Goal: Task Accomplishment & Management: Manage account settings

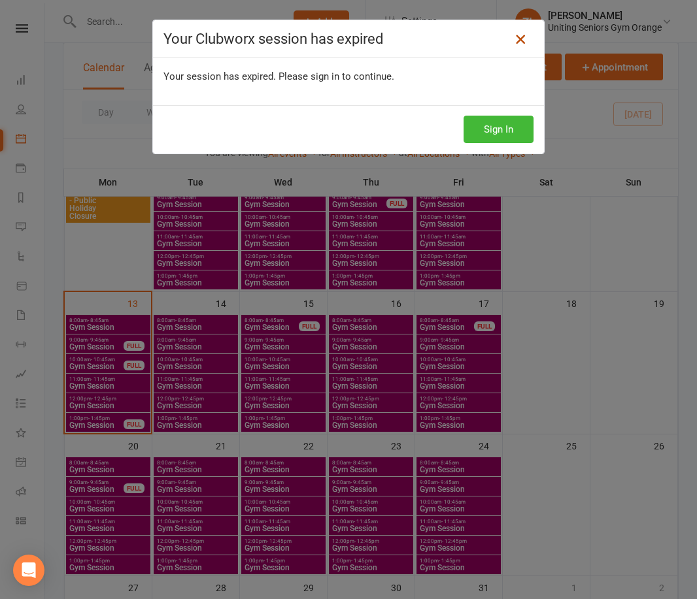
click at [512, 42] on icon at bounding box center [520, 39] width 16 height 16
click at [509, 132] on button "Sign In" at bounding box center [498, 129] width 70 height 27
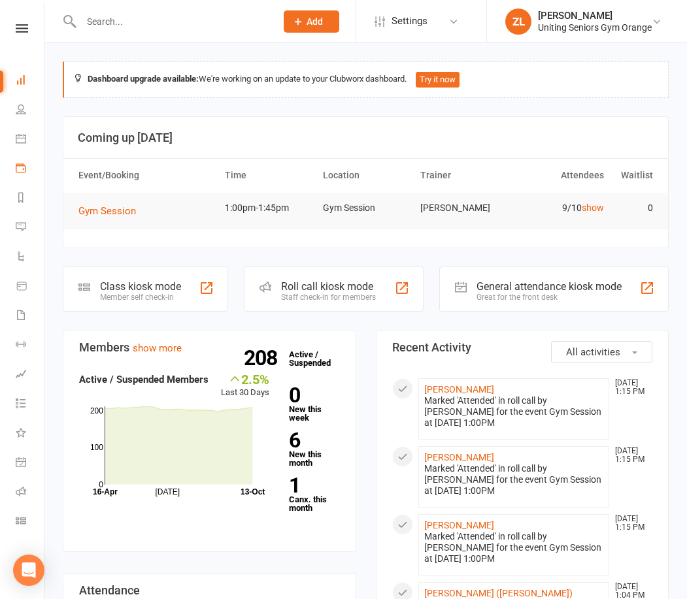
click at [29, 175] on link "Payments" at bounding box center [30, 169] width 29 height 29
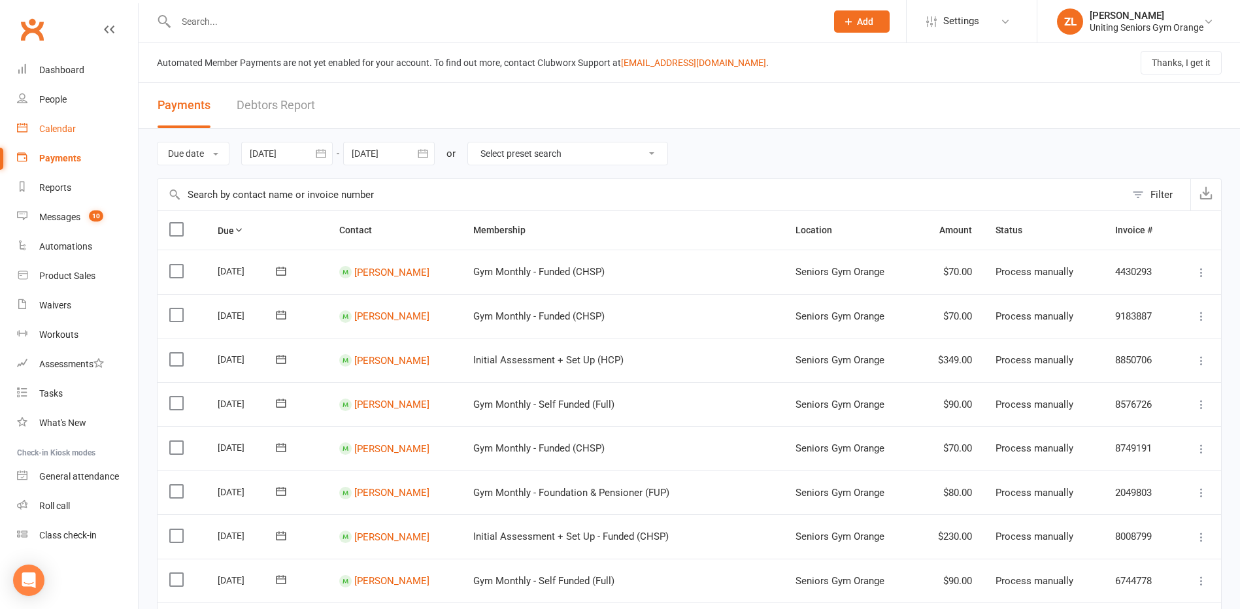
click at [56, 133] on div "Calendar" at bounding box center [57, 129] width 37 height 10
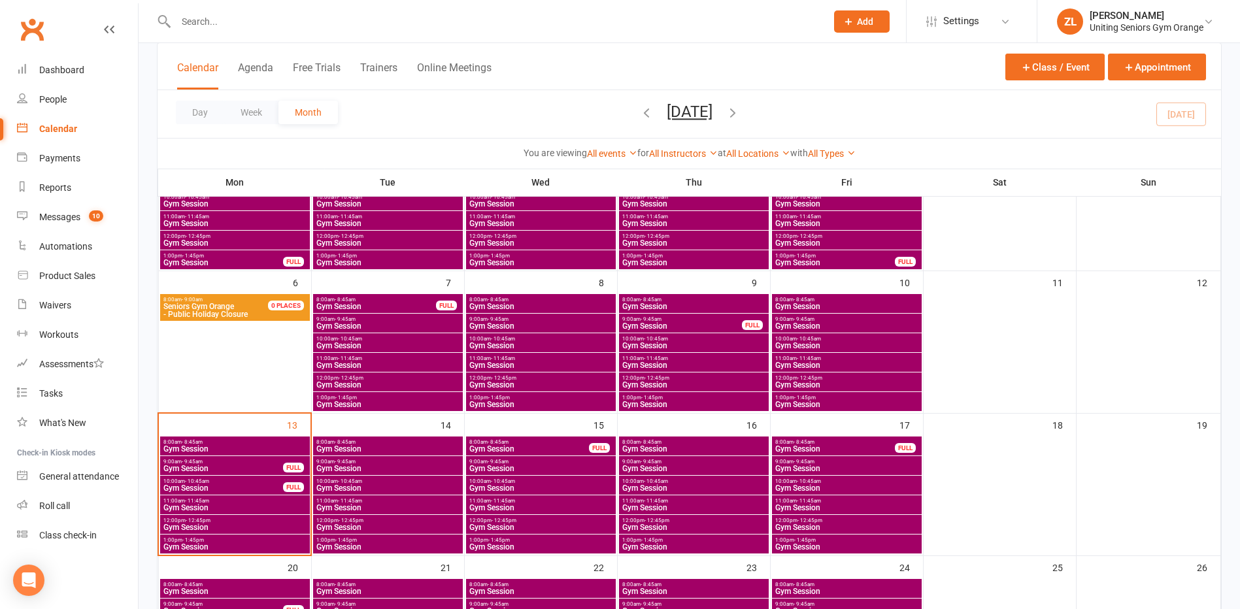
scroll to position [327, 0]
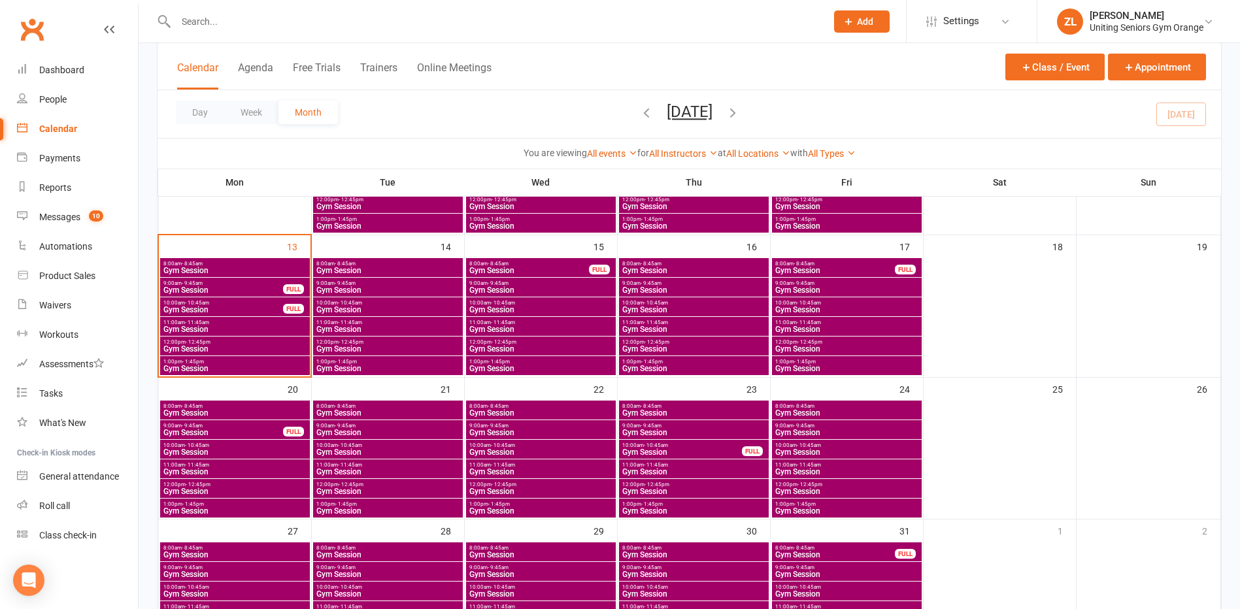
click at [686, 365] on span "Gym Session" at bounding box center [847, 369] width 144 height 8
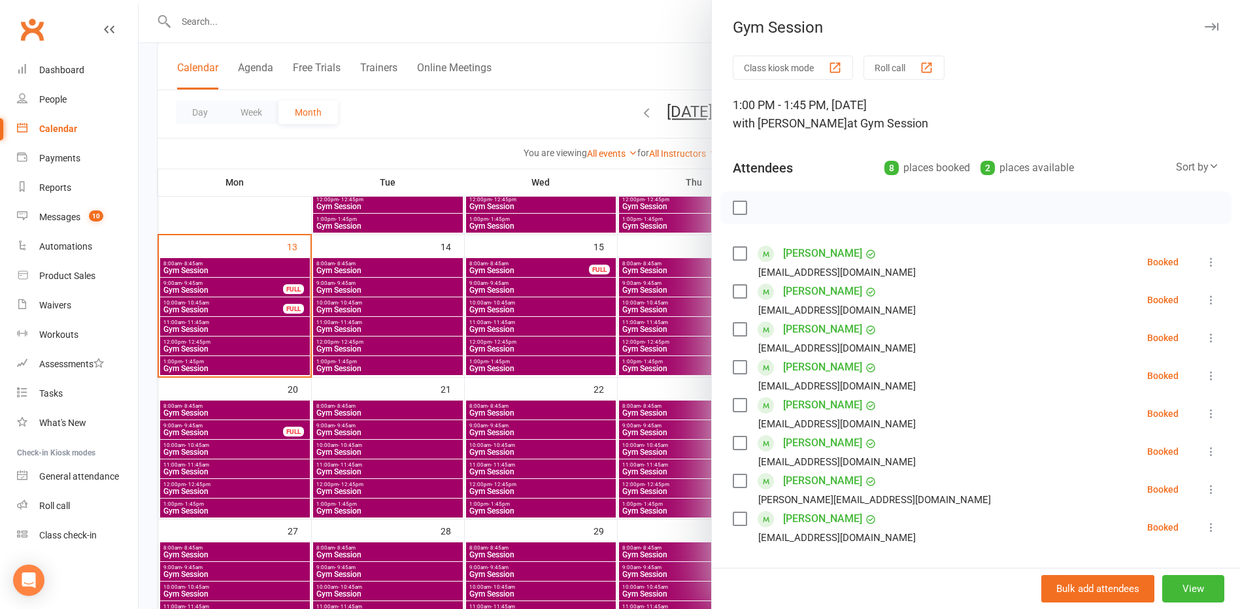
scroll to position [65, 0]
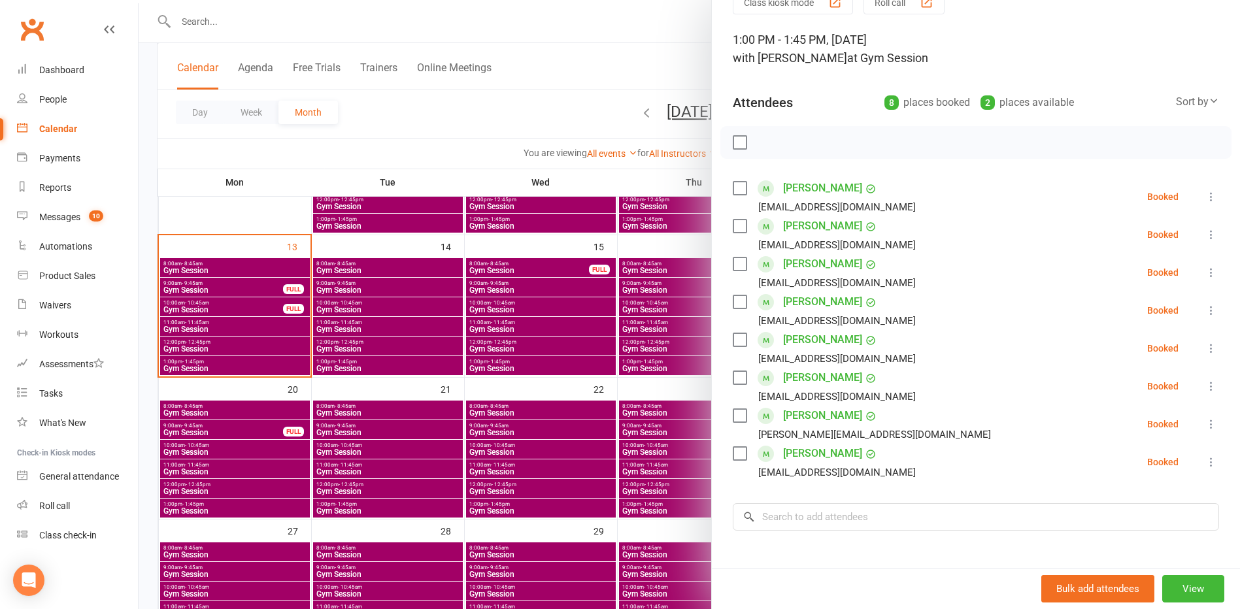
click at [686, 421] on icon at bounding box center [1211, 424] width 13 height 13
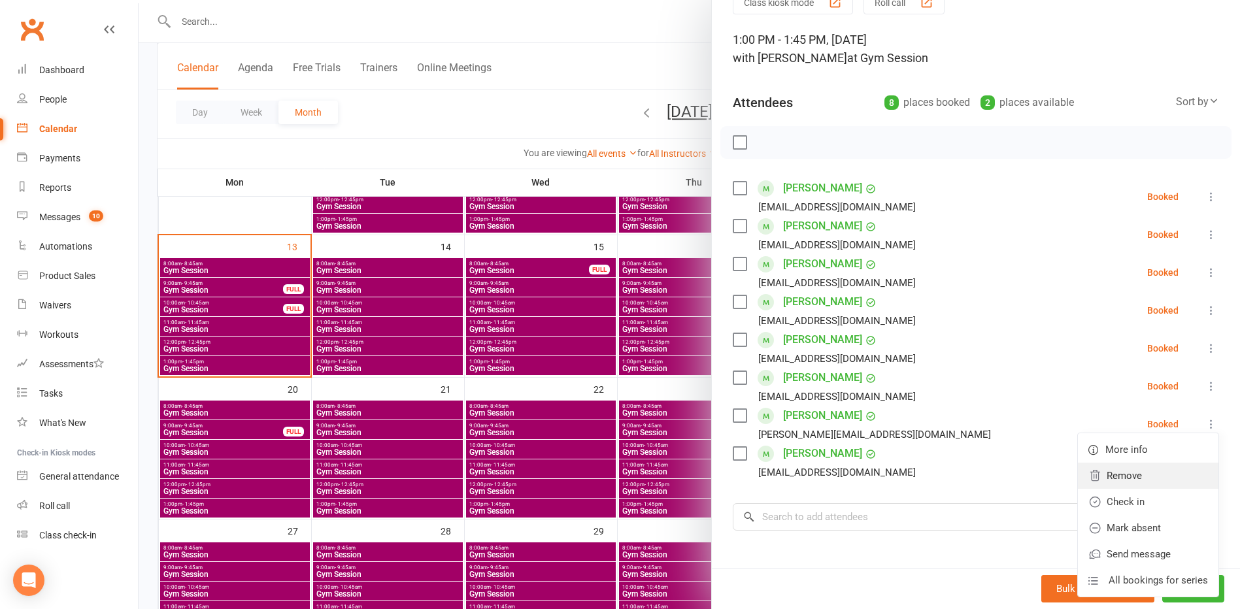
click at [686, 481] on link "Remove" at bounding box center [1148, 476] width 141 height 26
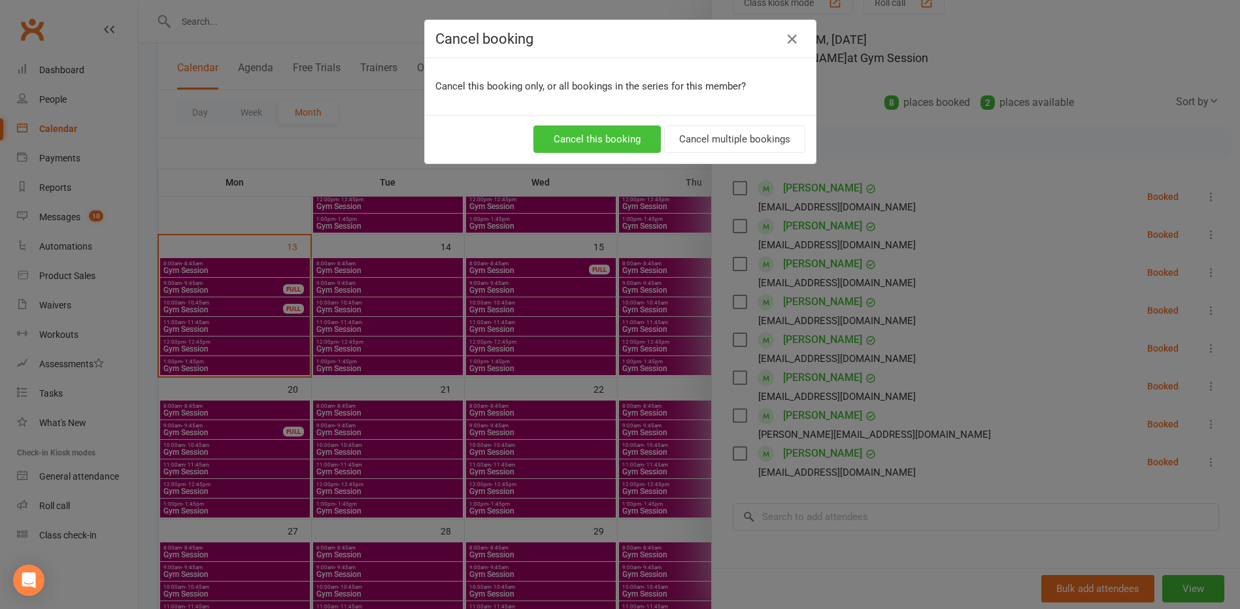
click at [626, 142] on button "Cancel this booking" at bounding box center [596, 139] width 127 height 27
